Goal: Download file/media

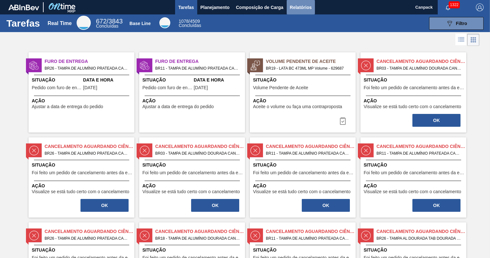
click at [303, 5] on span "Relatórios" at bounding box center [301, 8] width 22 height 8
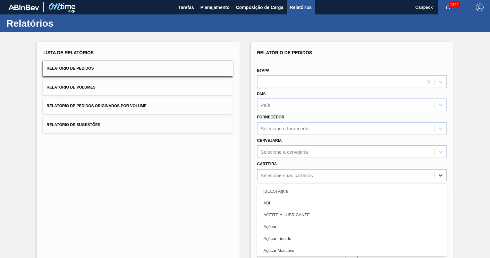
click at [439, 173] on div "option [BEES] Água focused, 1 of 101. 101 results available. Use Up and Down to…" at bounding box center [351, 175] width 189 height 12
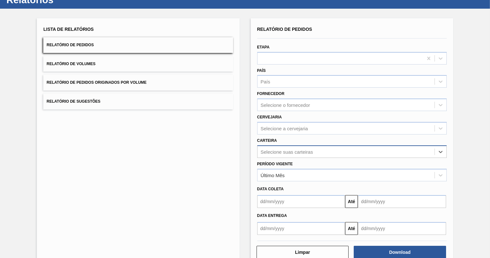
click at [294, 153] on div "Selecione suas carteiras" at bounding box center [345, 151] width 177 height 9
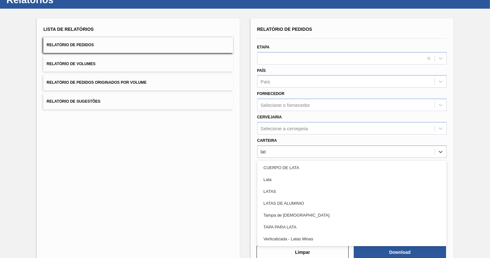
type input "lata"
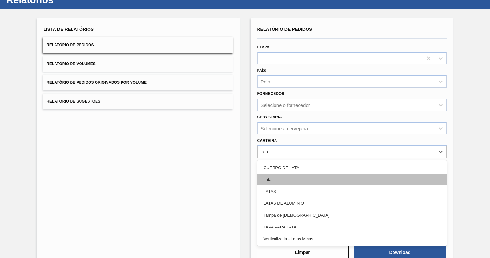
click at [274, 178] on div "Lata" at bounding box center [351, 179] width 189 height 12
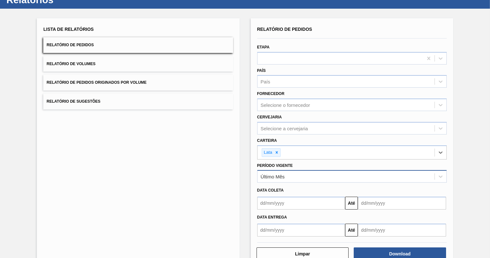
scroll to position [39, 0]
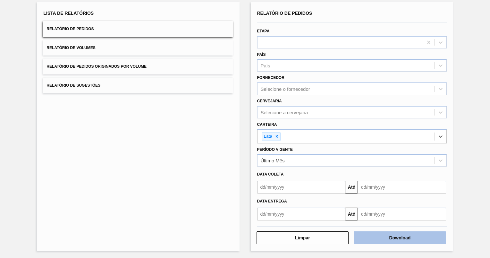
click at [403, 235] on button "Download" at bounding box center [399, 237] width 92 height 13
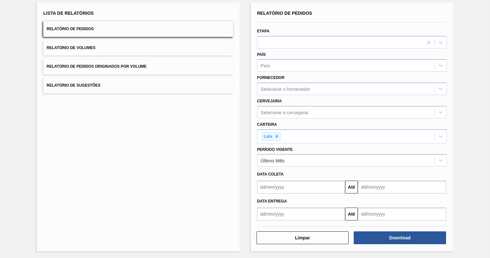
drag, startPoint x: 96, startPoint y: 47, endPoint x: 105, endPoint y: 54, distance: 11.3
click at [96, 47] on button "Relatório de Volumes" at bounding box center [137, 48] width 189 height 16
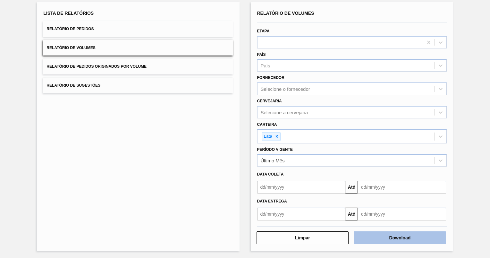
click at [381, 237] on button "Download" at bounding box center [399, 237] width 92 height 13
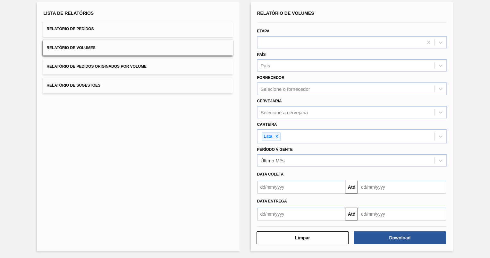
click at [90, 85] on span "Relatório de Sugestões" at bounding box center [73, 85] width 54 height 4
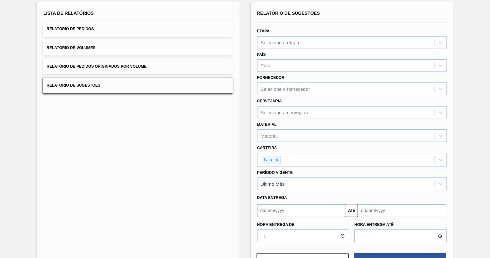
scroll to position [61, 0]
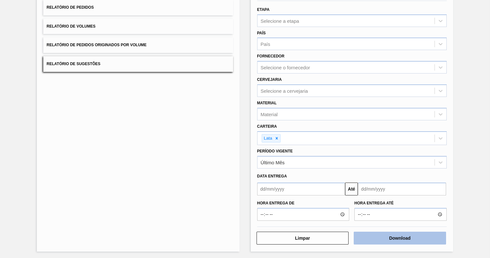
click at [388, 236] on button "Download" at bounding box center [399, 237] width 92 height 13
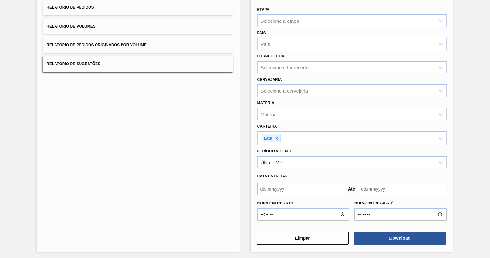
click at [90, 63] on span "Relatório de Sugestões" at bounding box center [73, 64] width 54 height 4
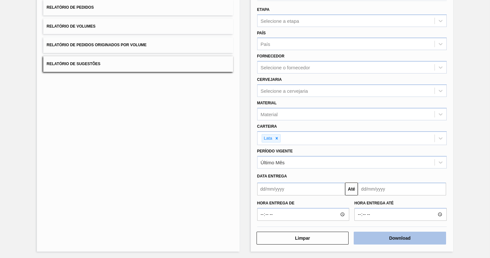
click at [394, 236] on button "Download" at bounding box center [399, 237] width 92 height 13
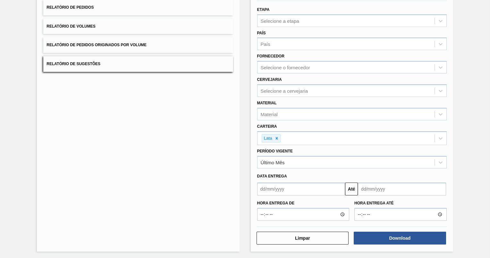
scroll to position [29, 0]
